Goal: Task Accomplishment & Management: Manage account settings

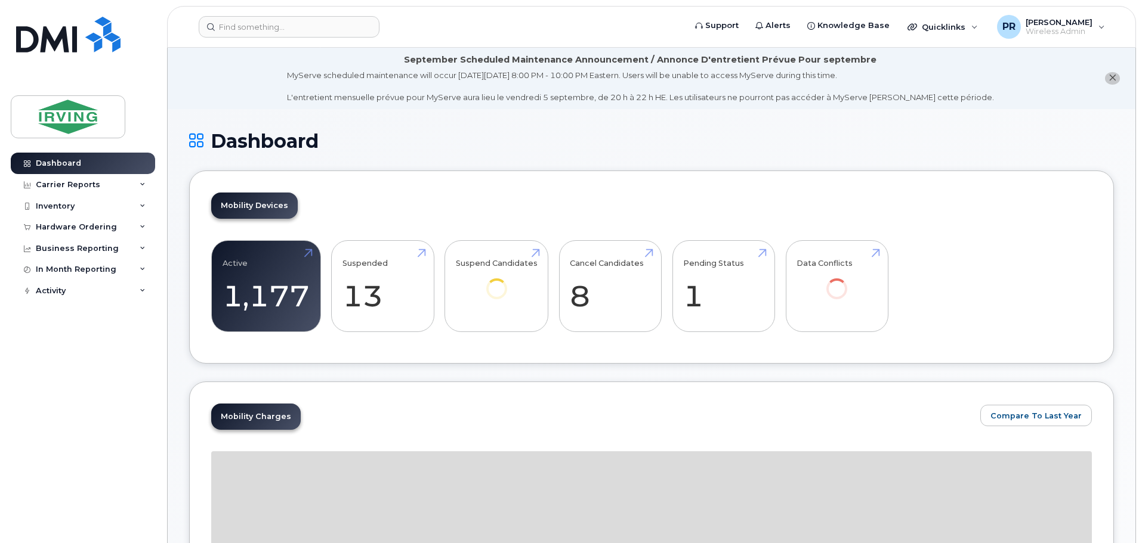
click at [1111, 79] on icon "close notification" at bounding box center [1112, 78] width 8 height 8
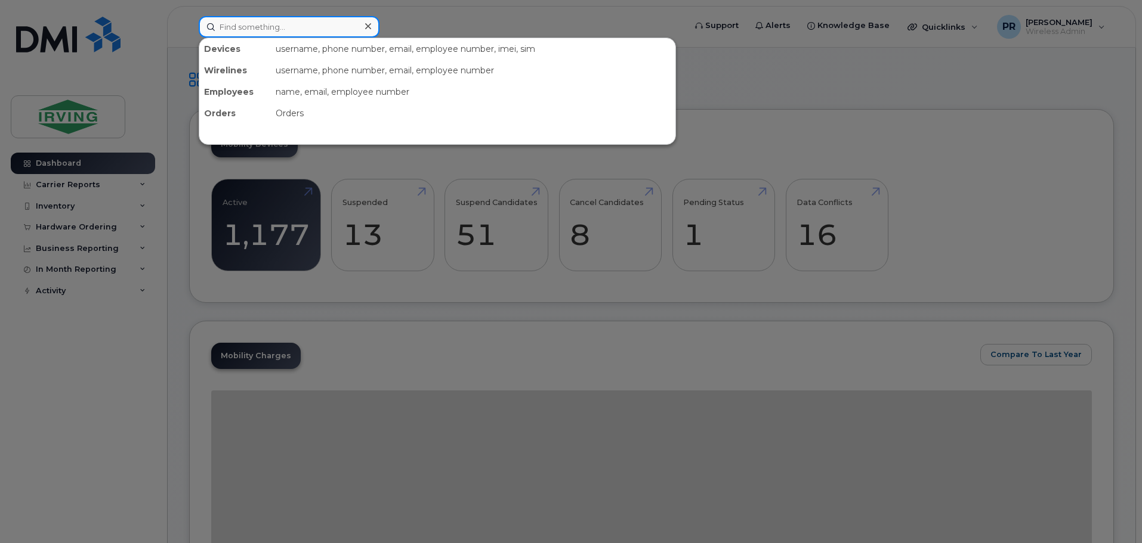
click at [273, 29] on input at bounding box center [289, 26] width 181 height 21
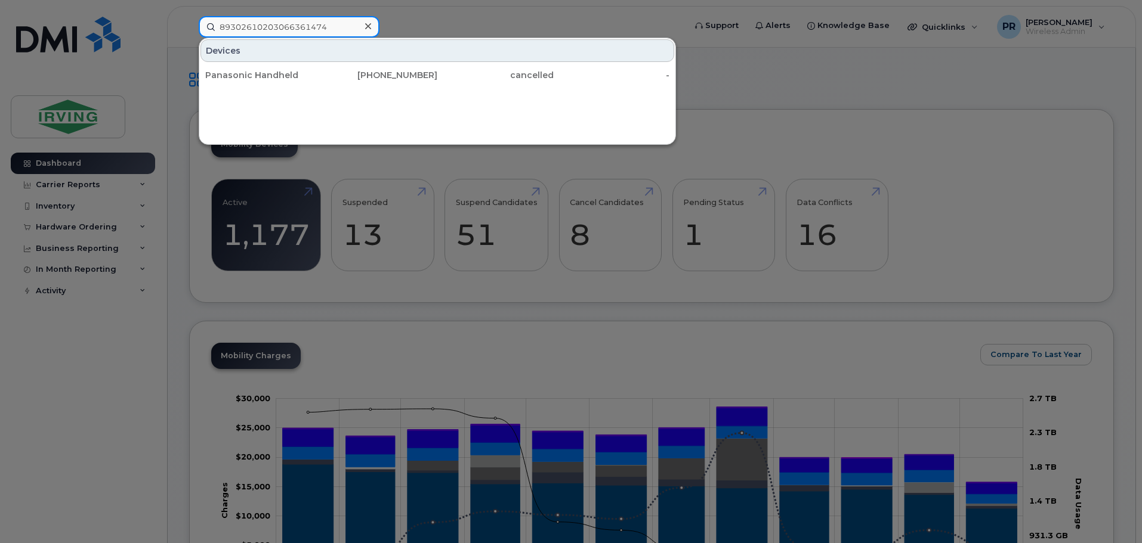
type input "89302610203066361474"
drag, startPoint x: 999, startPoint y: 156, endPoint x: 981, endPoint y: 166, distance: 20.3
click at [999, 157] on div at bounding box center [571, 271] width 1142 height 543
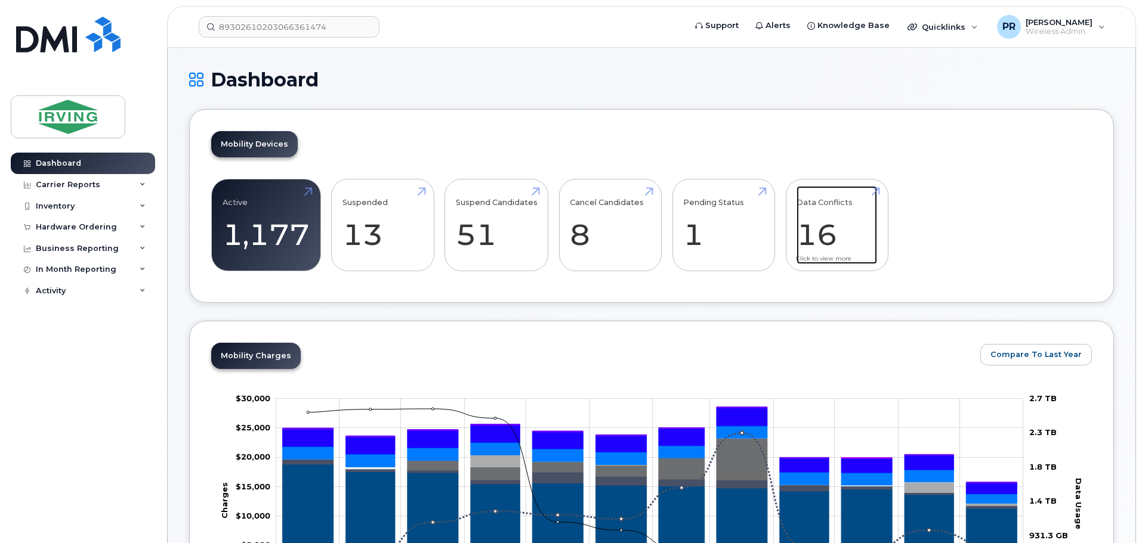
click at [852, 211] on link "Data Conflicts 16" at bounding box center [836, 225] width 81 height 79
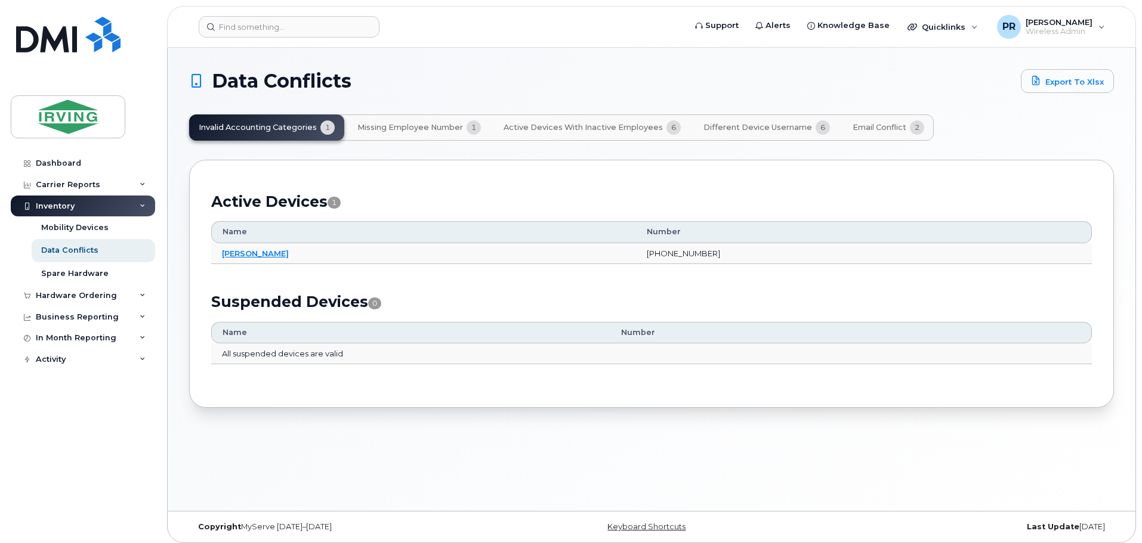
click at [770, 128] on span "Different Device Username" at bounding box center [757, 128] width 109 height 10
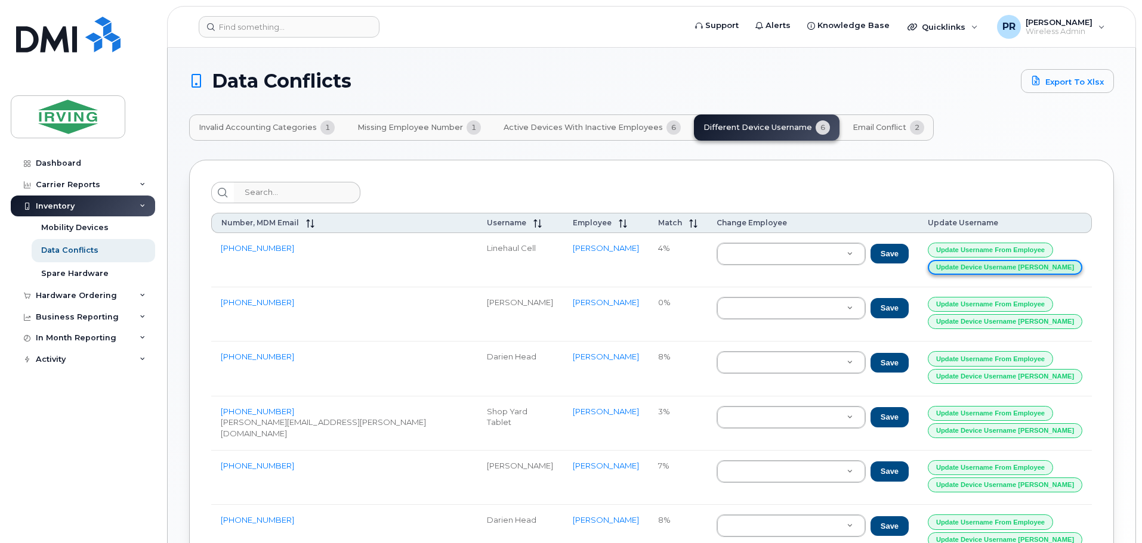
click at [997, 268] on button "Update Device Username Alias" at bounding box center [1005, 267] width 155 height 15
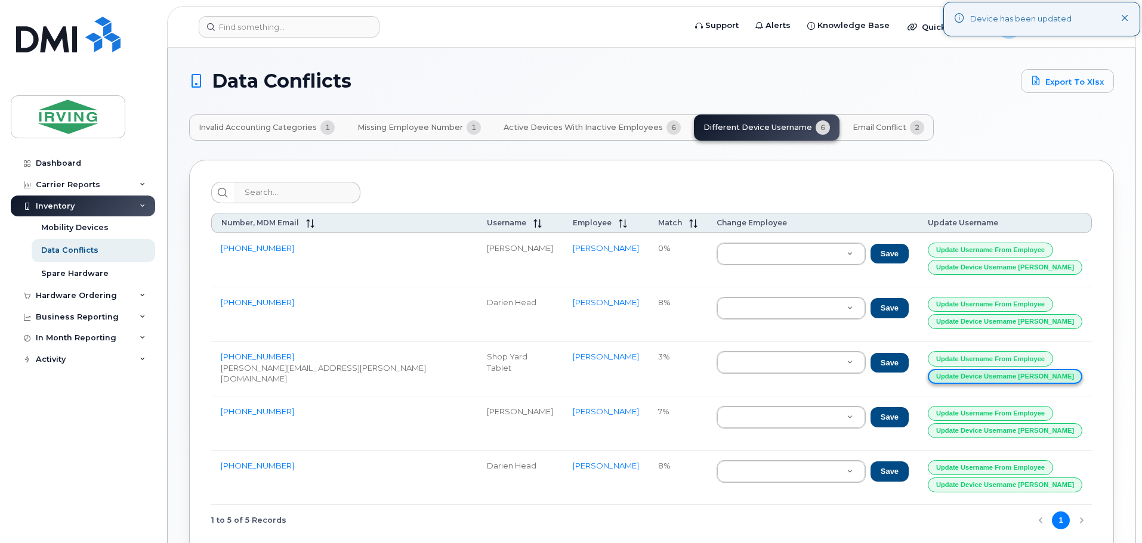
click at [965, 378] on button "Update Device Username Alias" at bounding box center [1005, 376] width 155 height 15
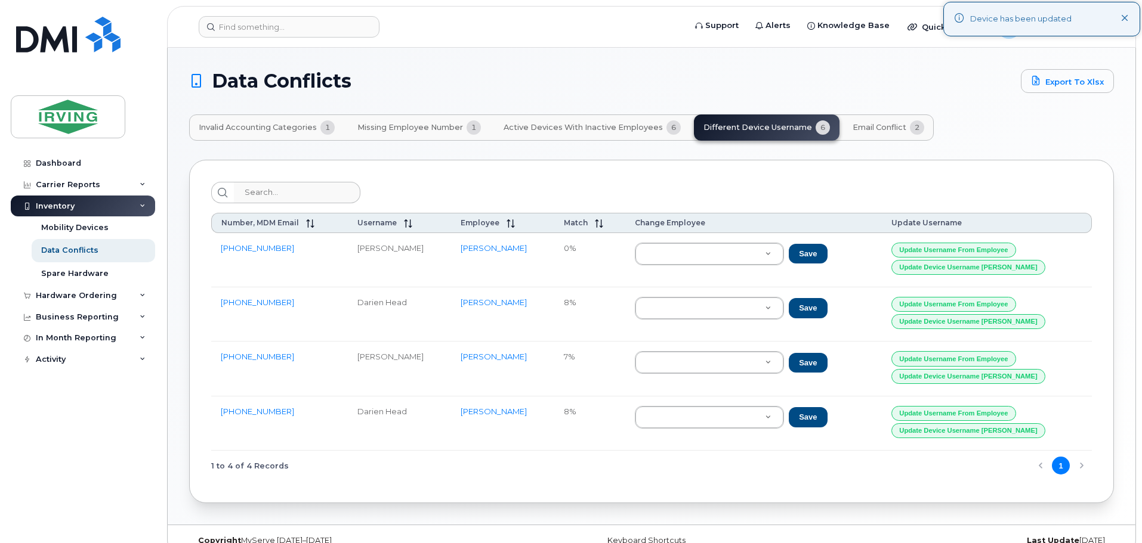
click at [622, 126] on span "Active Devices with Inactive Employees" at bounding box center [583, 128] width 159 height 10
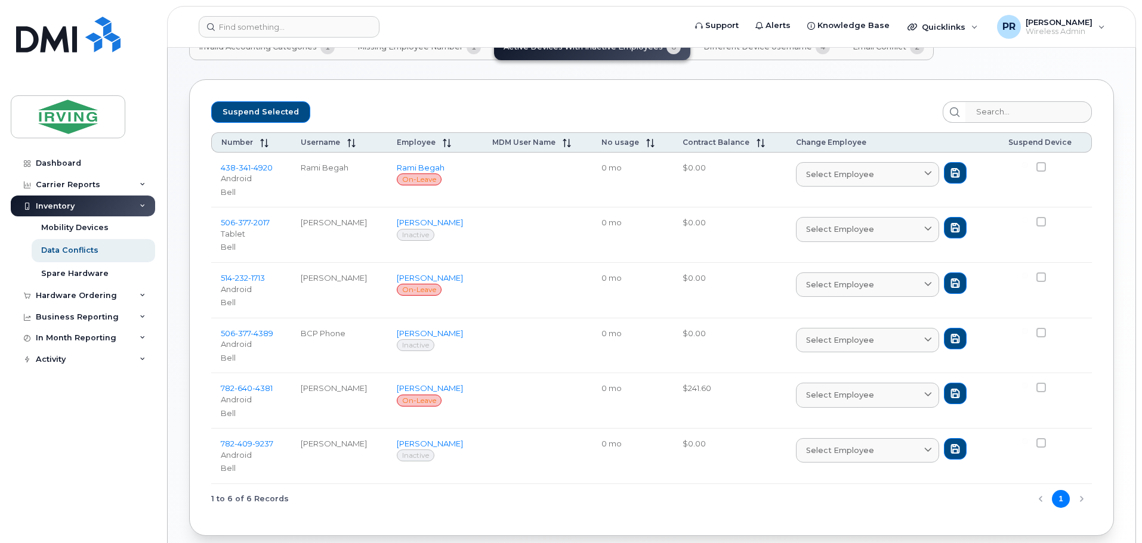
scroll to position [60, 0]
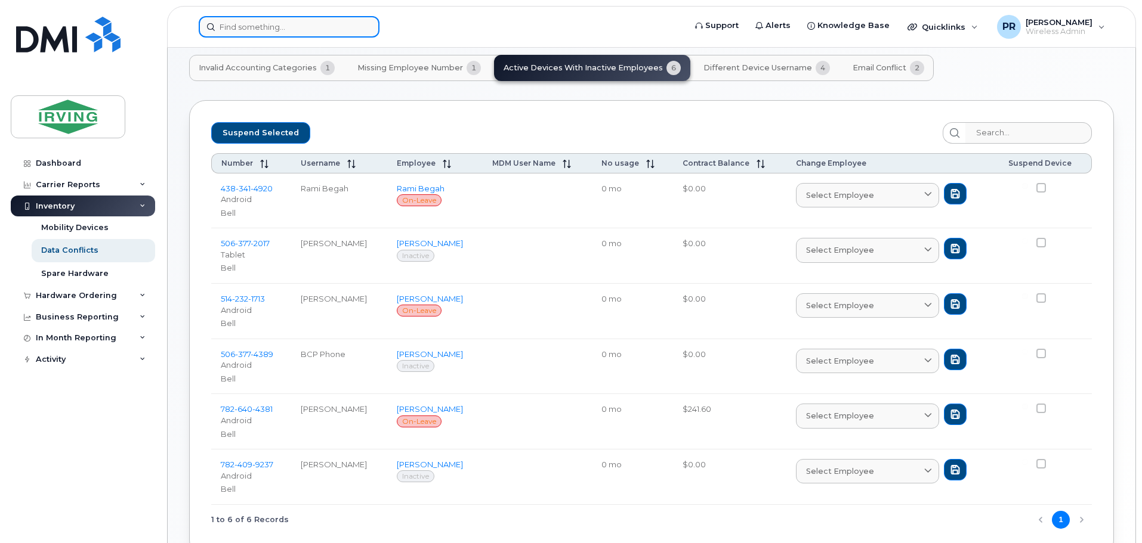
click at [246, 24] on input at bounding box center [289, 26] width 181 height 21
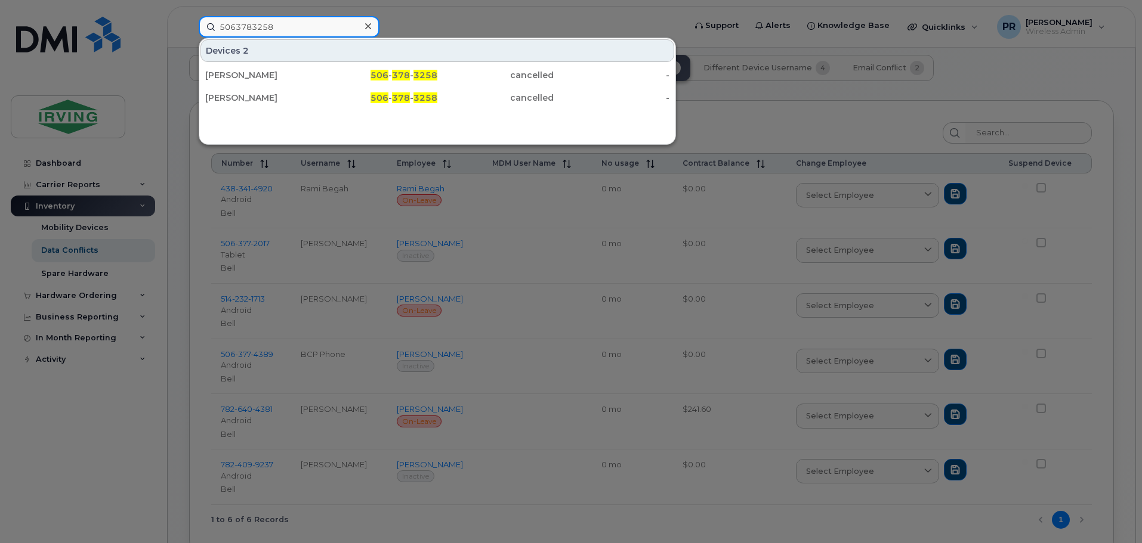
type input "5063783258"
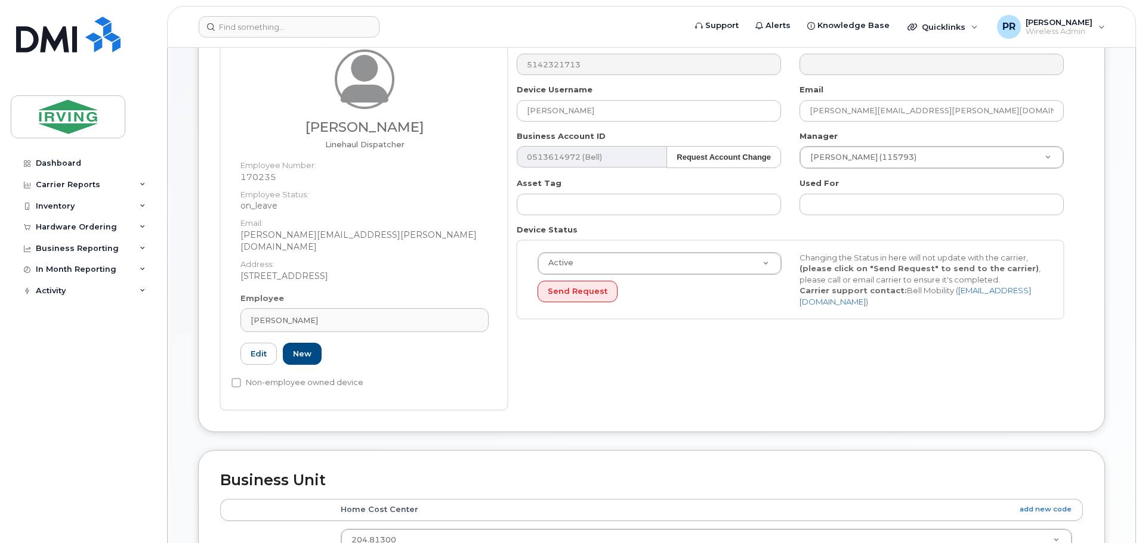
scroll to position [100, 0]
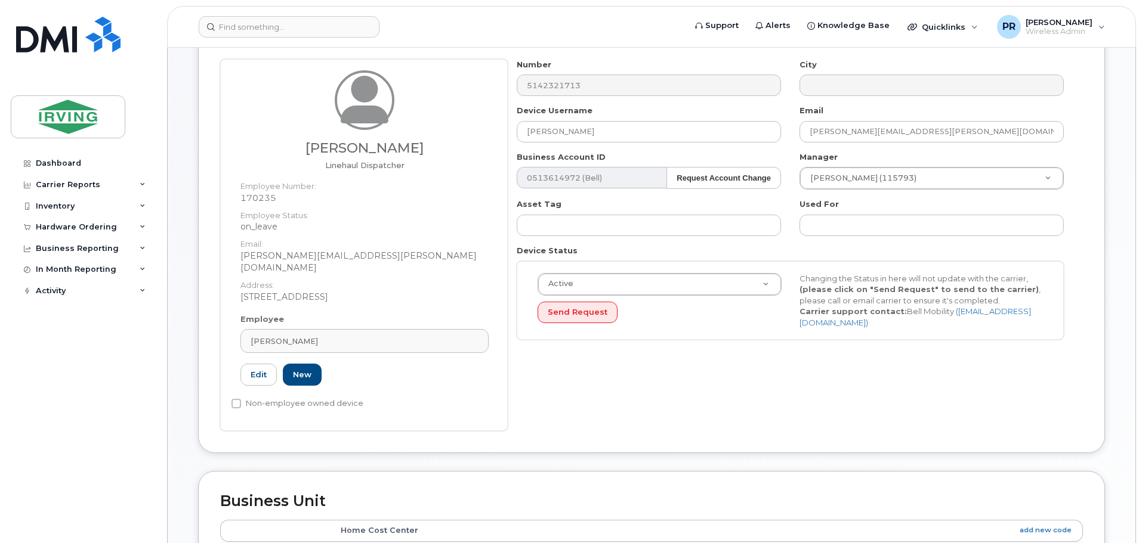
drag, startPoint x: 287, startPoint y: 147, endPoint x: 452, endPoint y: 149, distance: 165.3
click at [452, 149] on h3 "Emmanuel Mintah Ofori" at bounding box center [364, 148] width 248 height 15
